Goal: Transaction & Acquisition: Purchase product/service

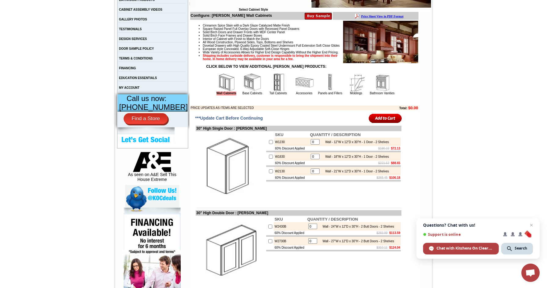
scroll to position [181, 0]
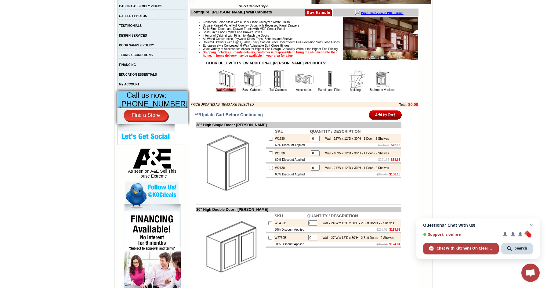
click at [533, 224] on span "Close chat" at bounding box center [532, 226] width 8 height 8
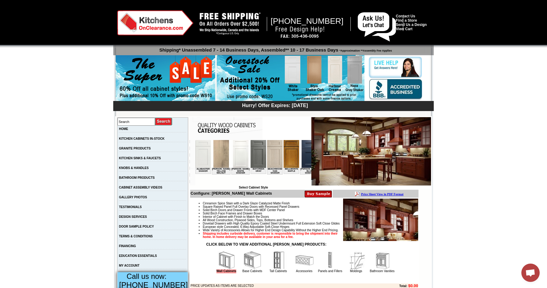
scroll to position [0, 0]
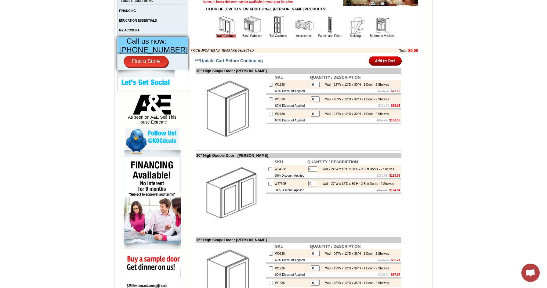
scroll to position [236, 0]
click at [235, 201] on img at bounding box center [230, 193] width 69 height 69
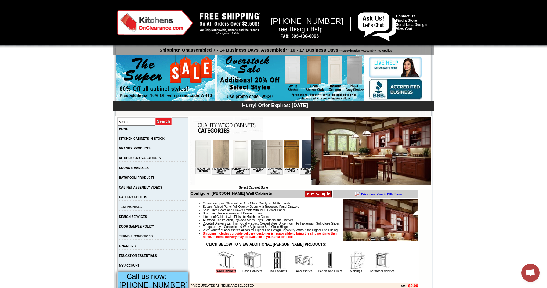
scroll to position [0, 0]
